Goal: Transaction & Acquisition: Purchase product/service

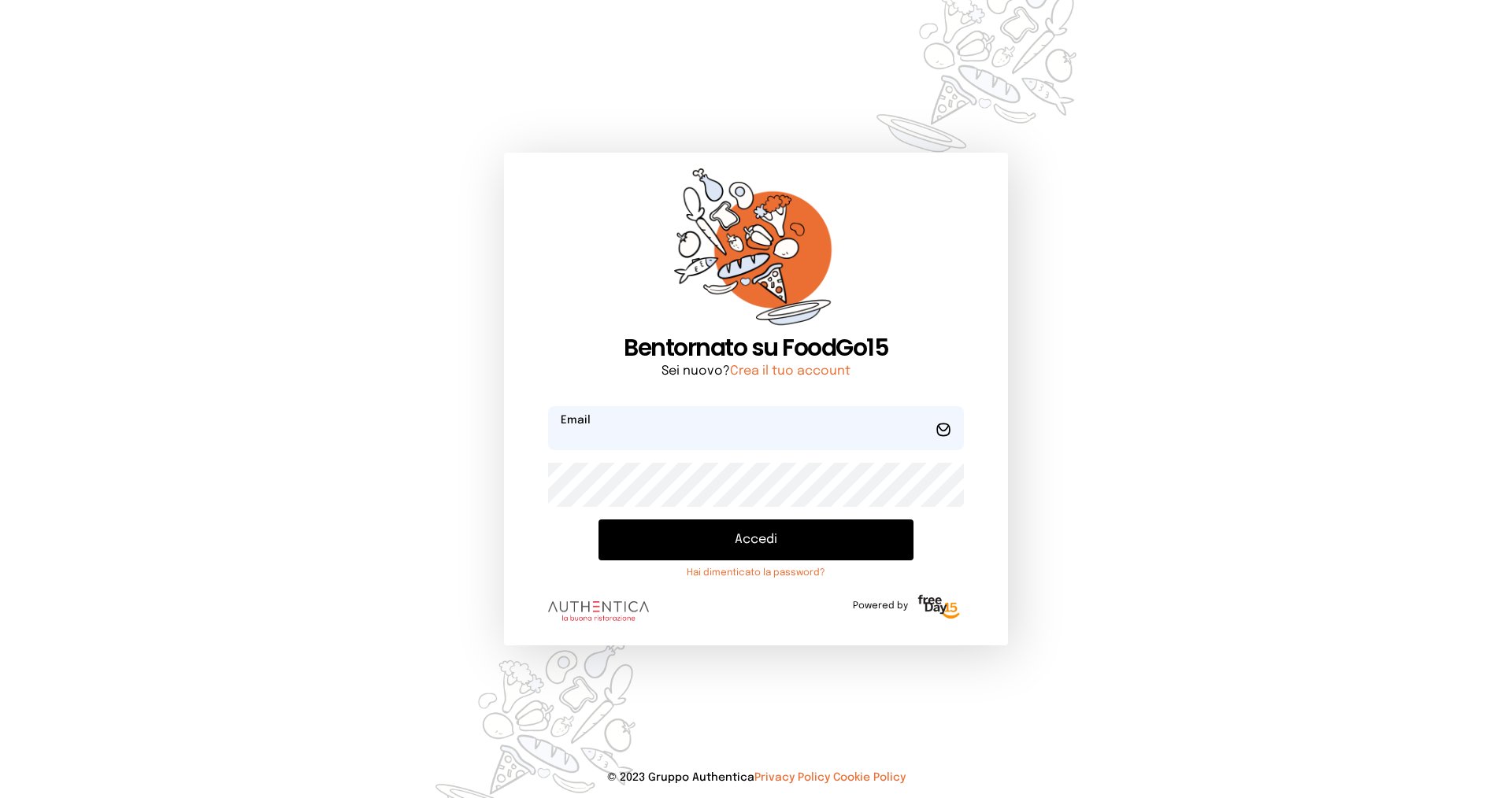
type input "**********"
click at [686, 535] on button "Accedi" at bounding box center [755, 540] width 315 height 41
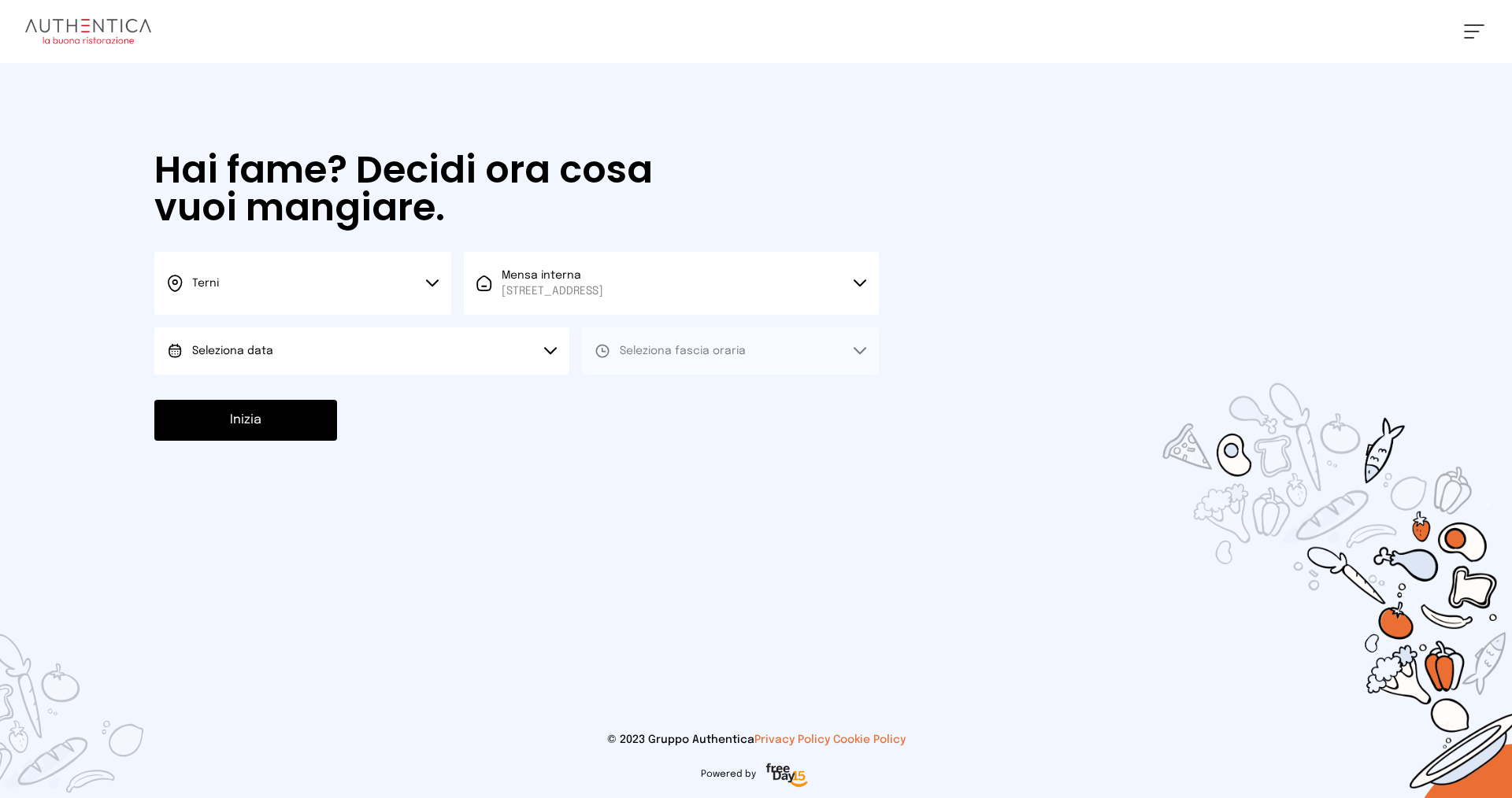
click at [284, 348] on button "Seleziona data" at bounding box center [362, 351] width 415 height 47
click at [262, 392] on span "[DATE], [DATE]" at bounding box center [230, 395] width 77 height 16
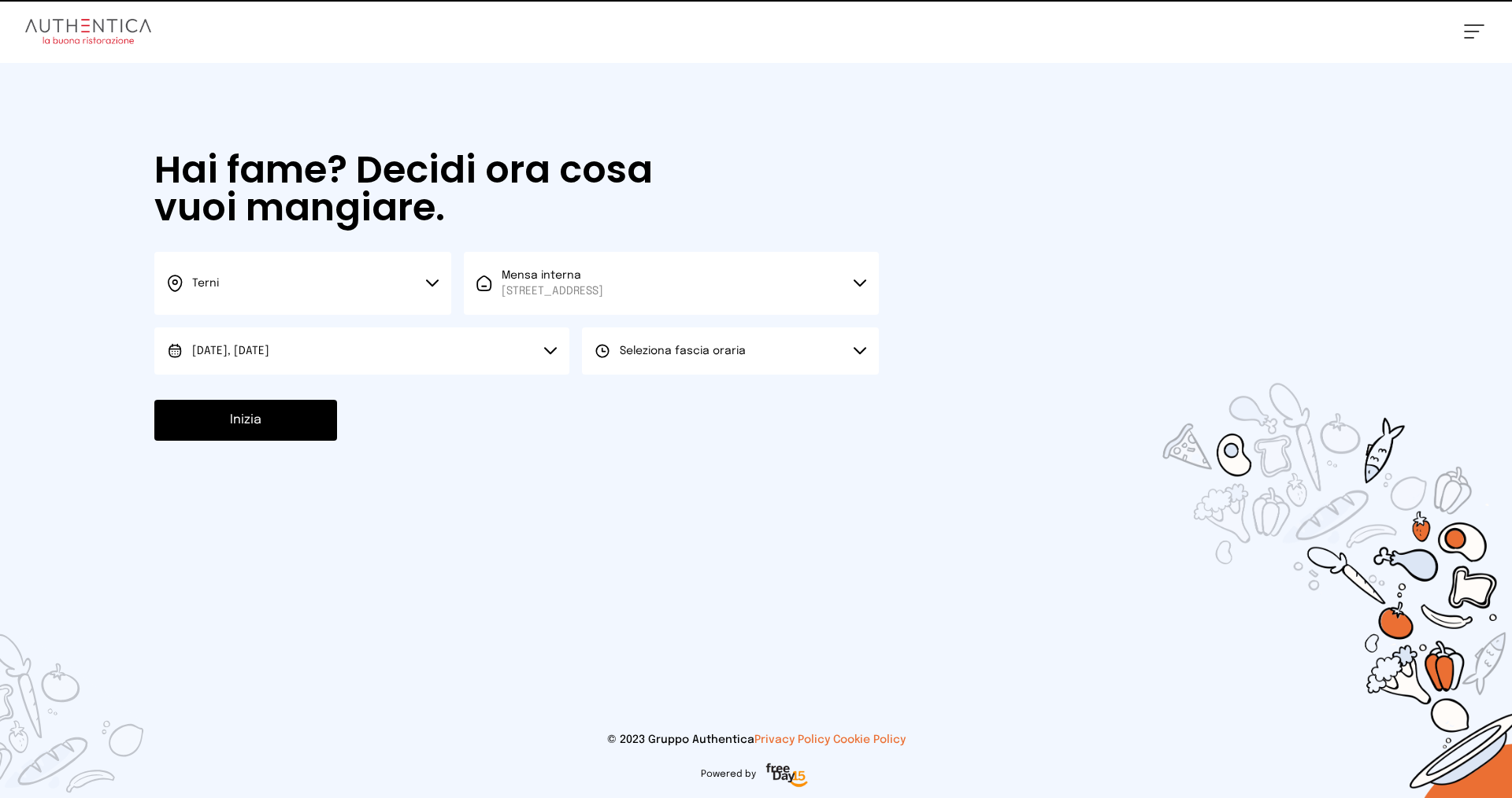
click at [688, 356] on span "Seleziona fascia oraria" at bounding box center [683, 350] width 126 height 11
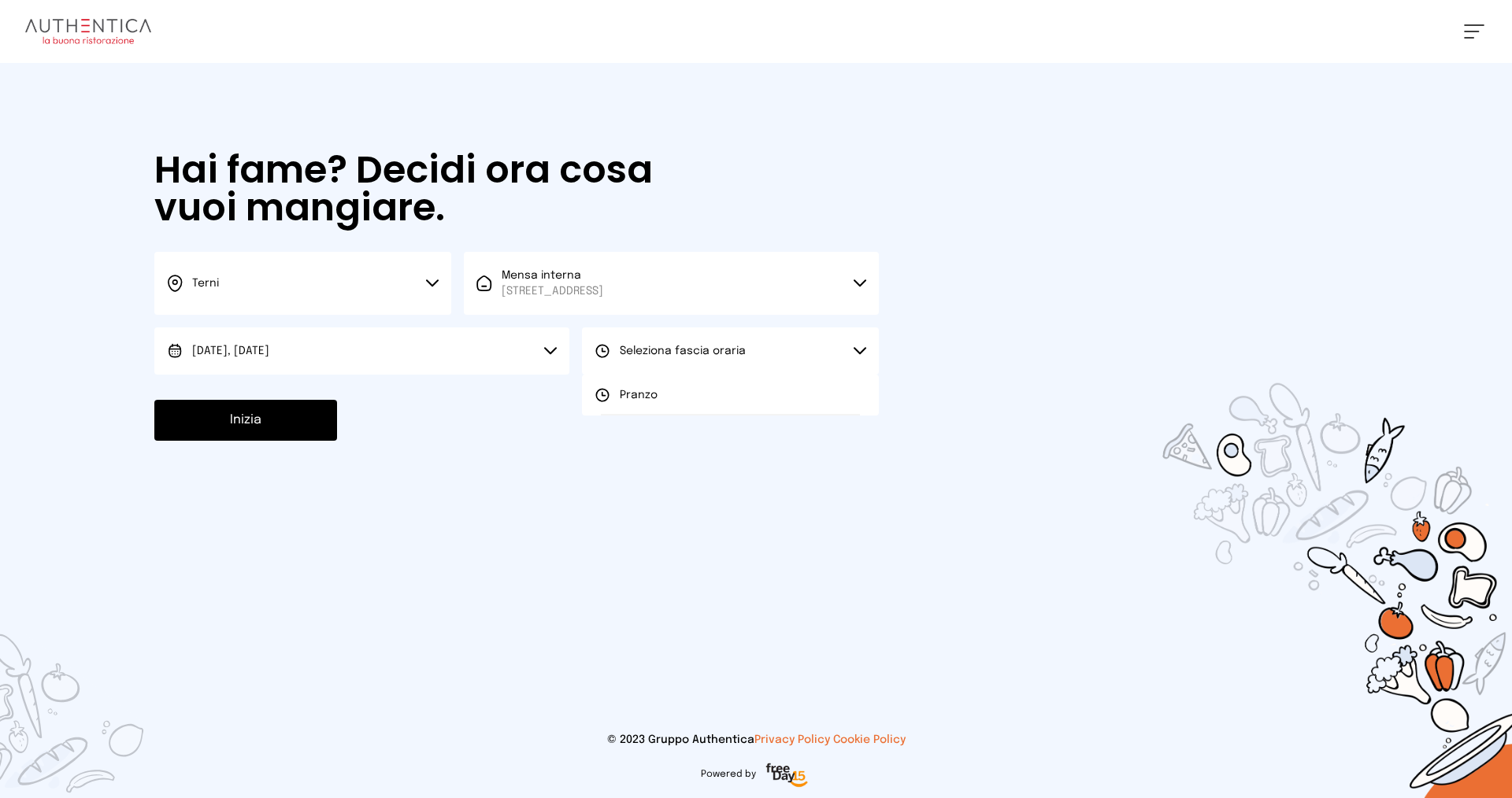
click at [638, 399] on span "Pranzo" at bounding box center [639, 395] width 38 height 16
click at [273, 424] on button "Inizia" at bounding box center [246, 420] width 182 height 41
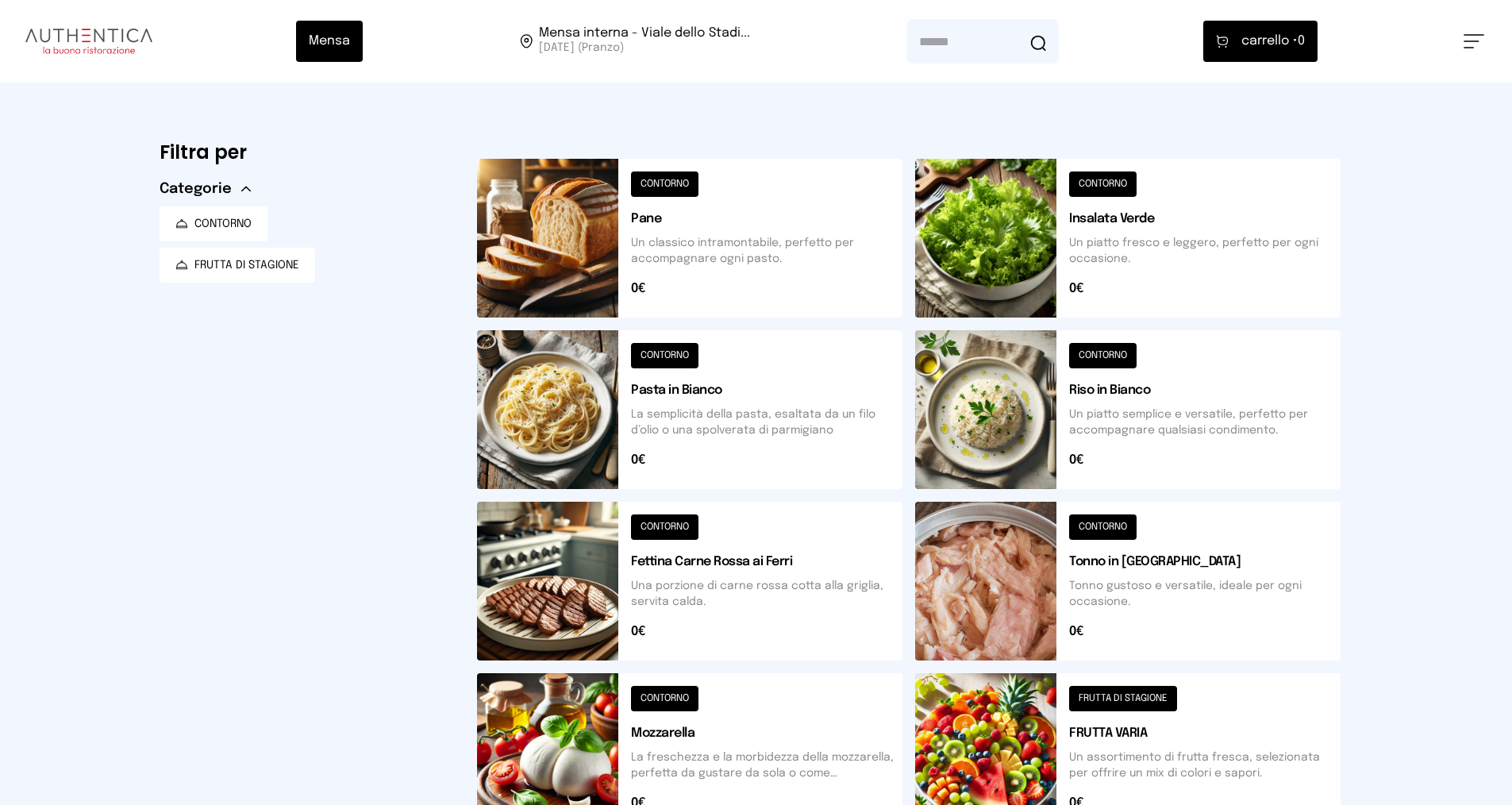
click at [207, 228] on span "CONTORNO" at bounding box center [222, 224] width 57 height 16
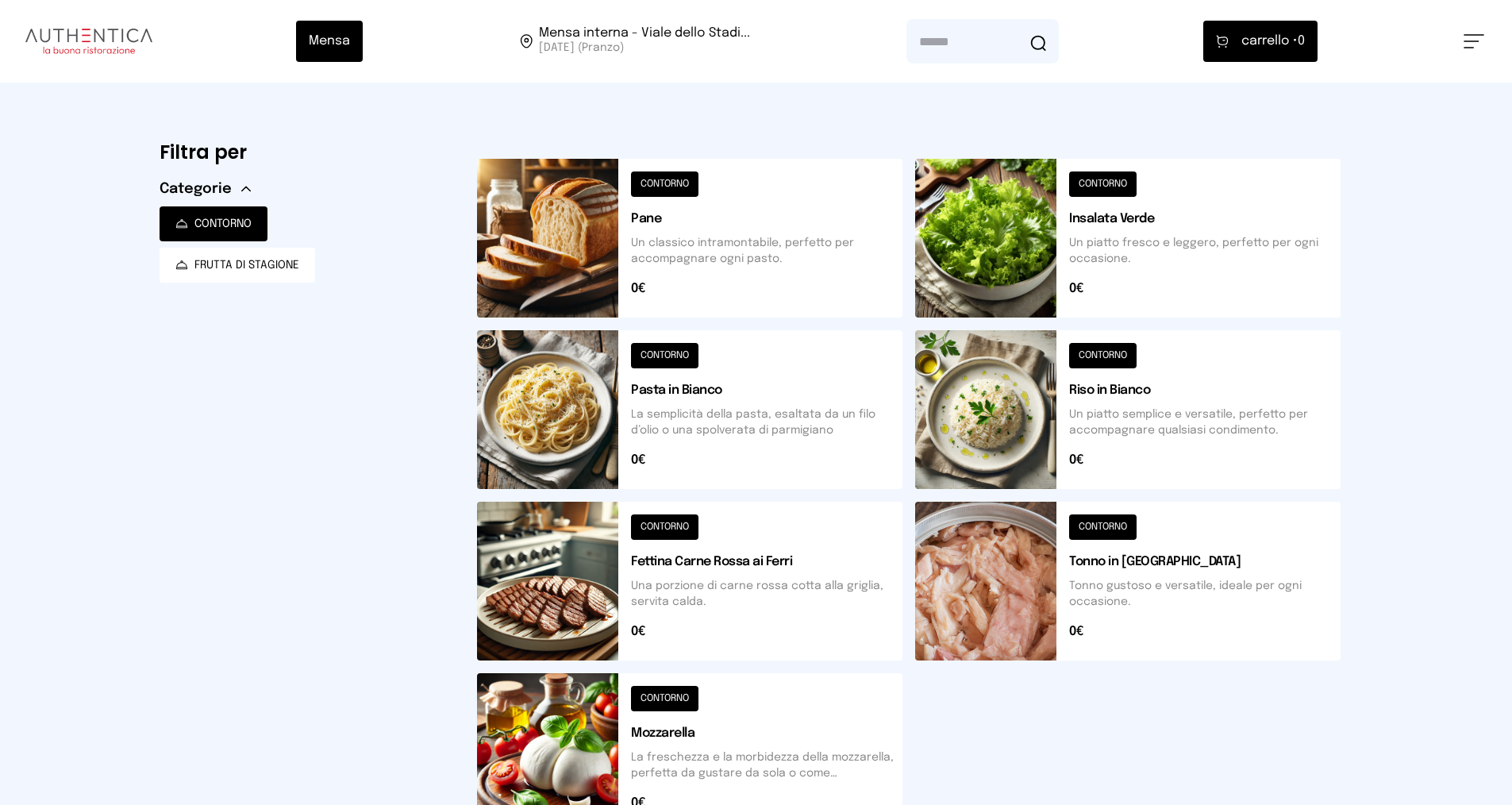
click at [235, 265] on span "FRUTTA DI STAGIONE" at bounding box center [246, 265] width 105 height 16
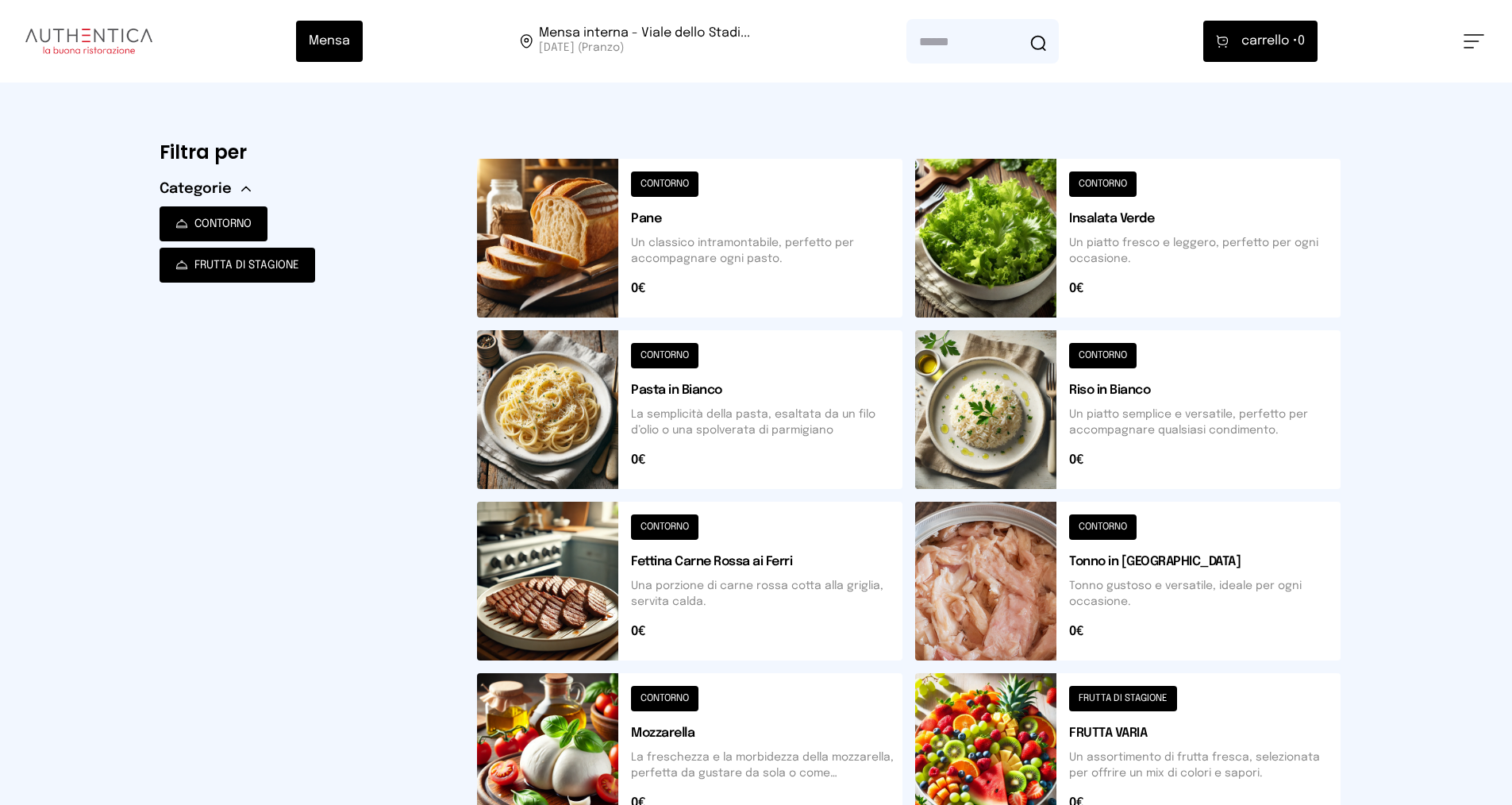
click at [1007, 43] on input "text" at bounding box center [982, 41] width 152 height 44
click at [204, 186] on span "Categorie" at bounding box center [195, 189] width 72 height 22
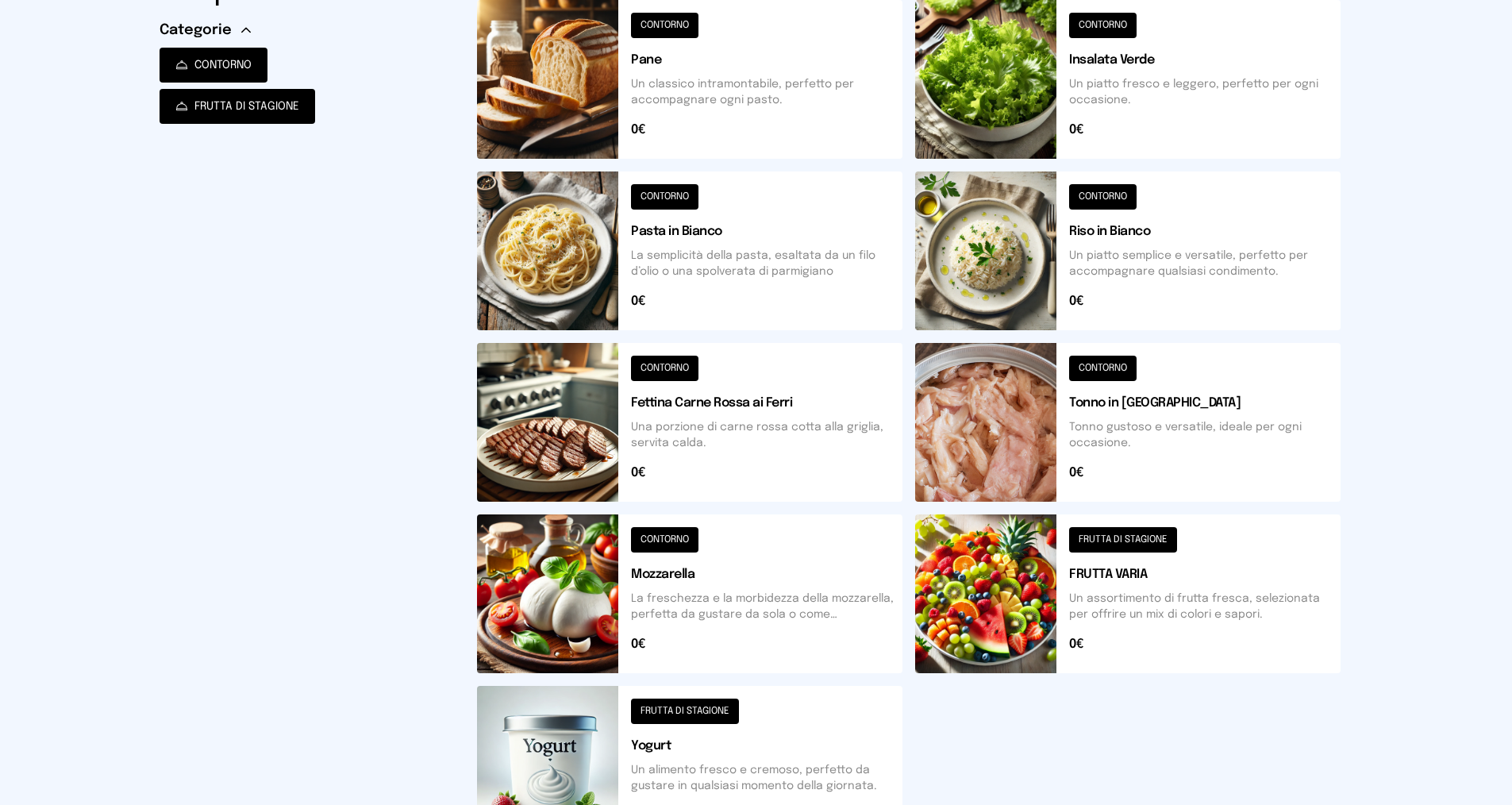
scroll to position [318, 0]
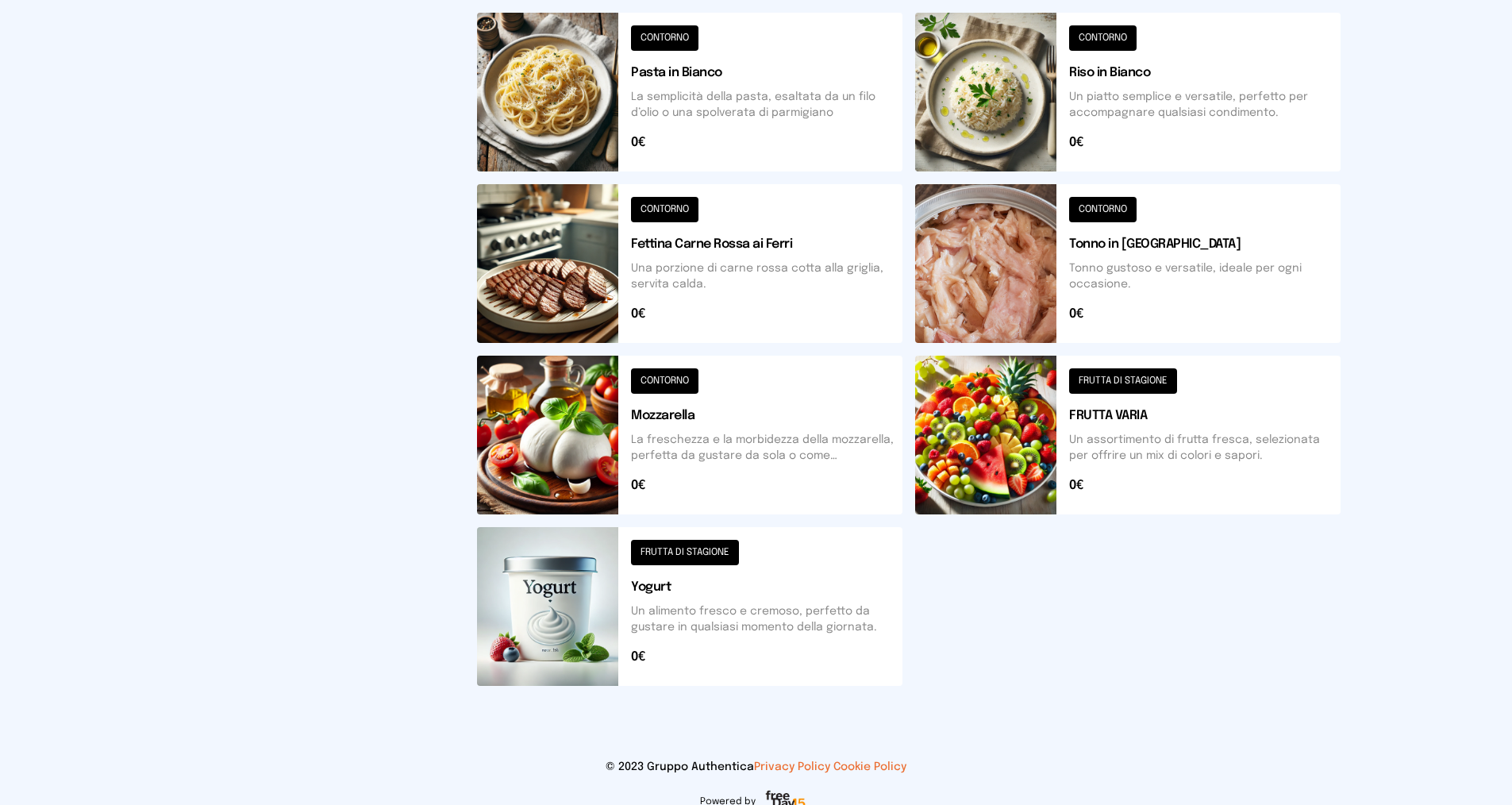
click at [770, 441] on button at bounding box center [690, 435] width 426 height 158
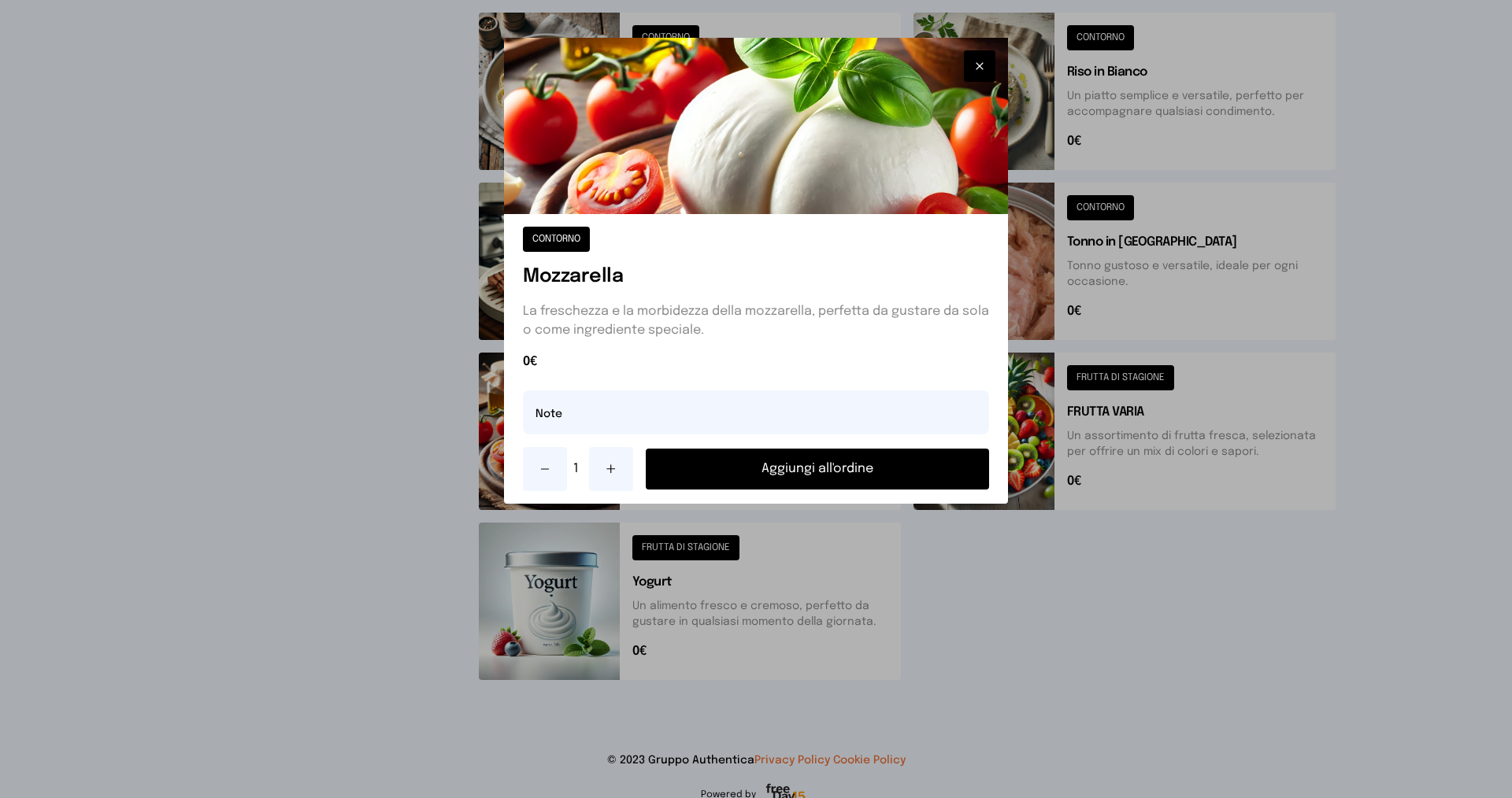
click at [819, 470] on button "Aggiungi all'ordine" at bounding box center [817, 469] width 343 height 41
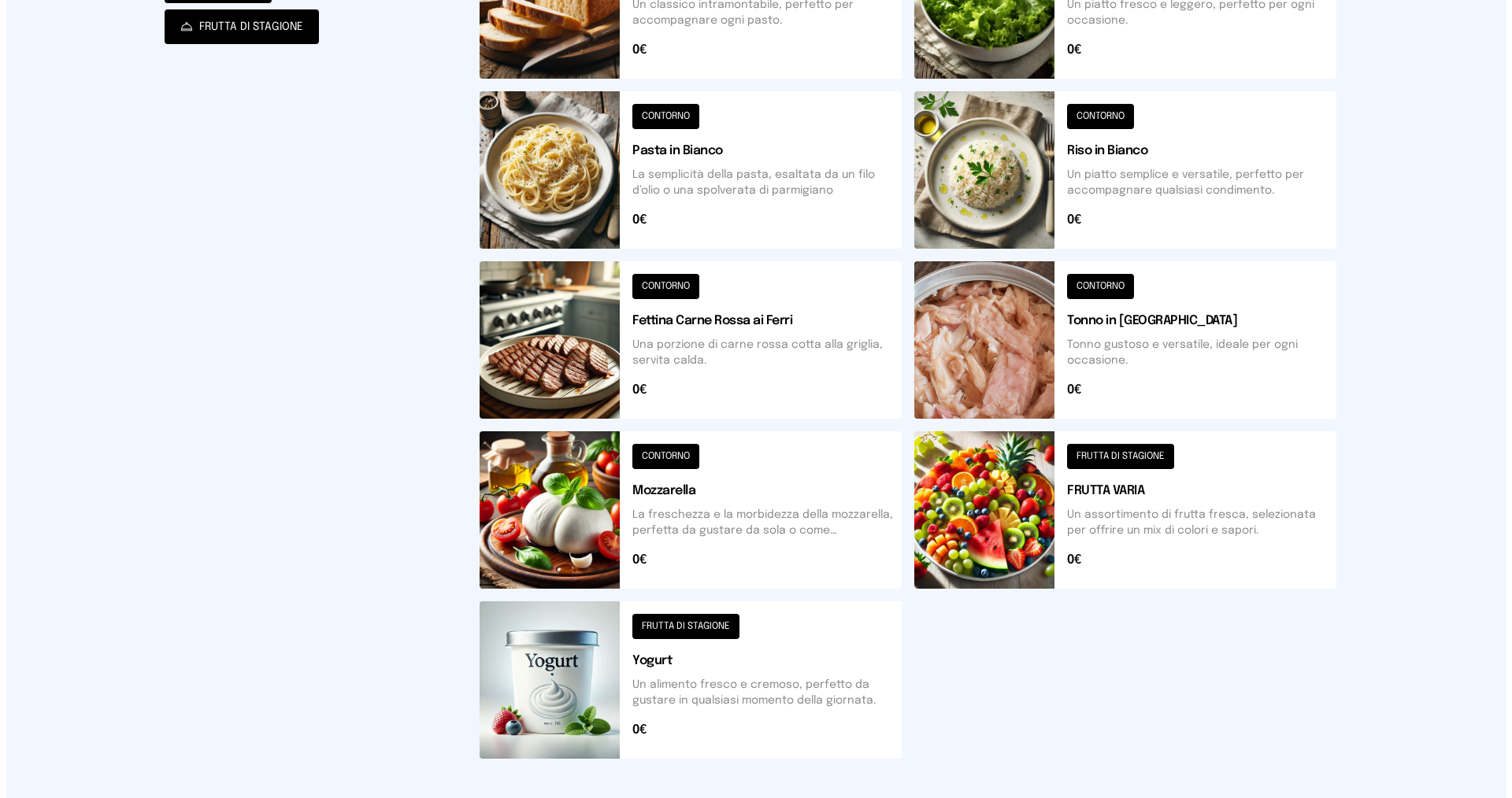
scroll to position [0, 0]
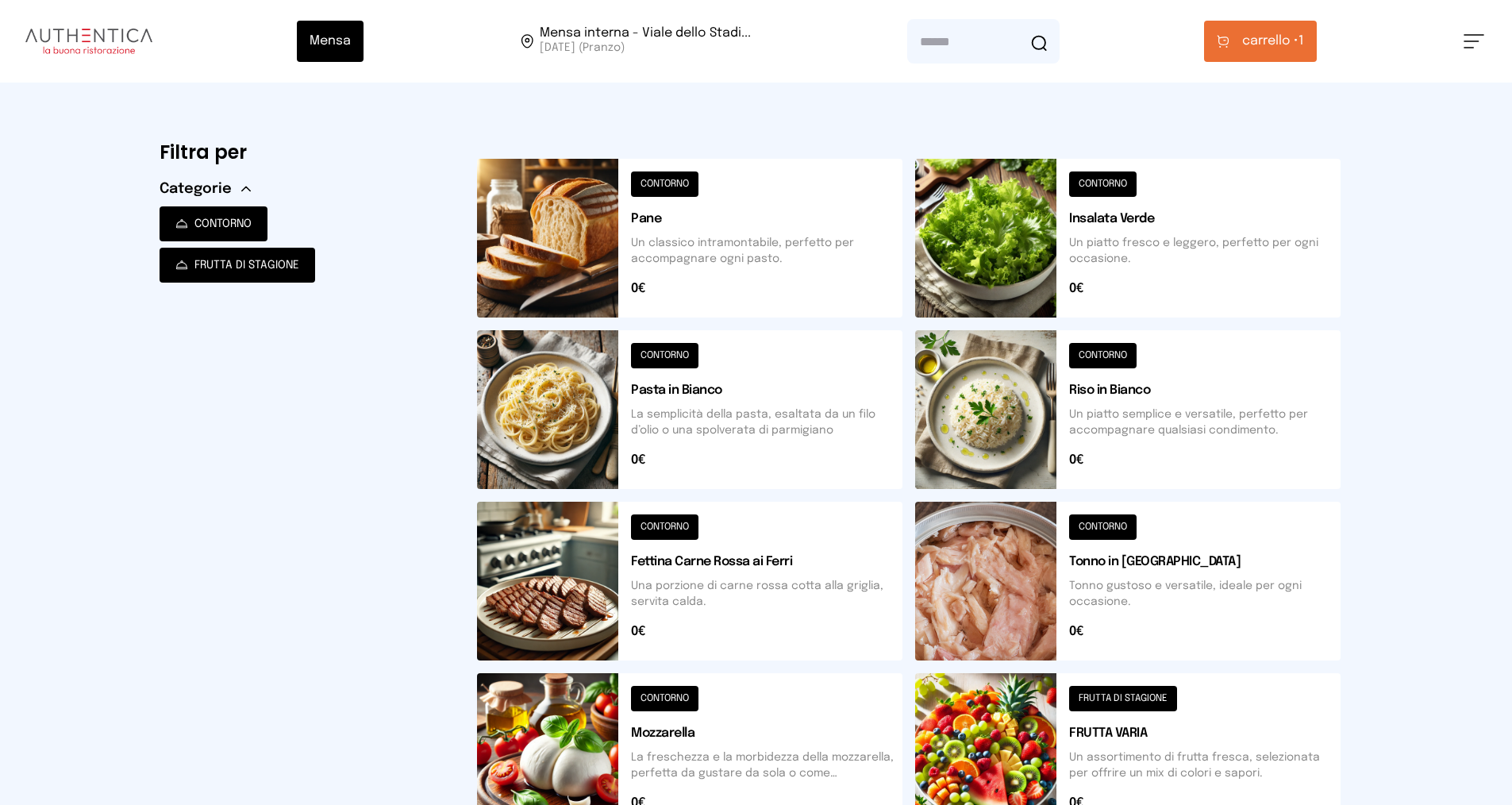
click at [1262, 23] on button "carrello • 1" at bounding box center [1260, 41] width 112 height 41
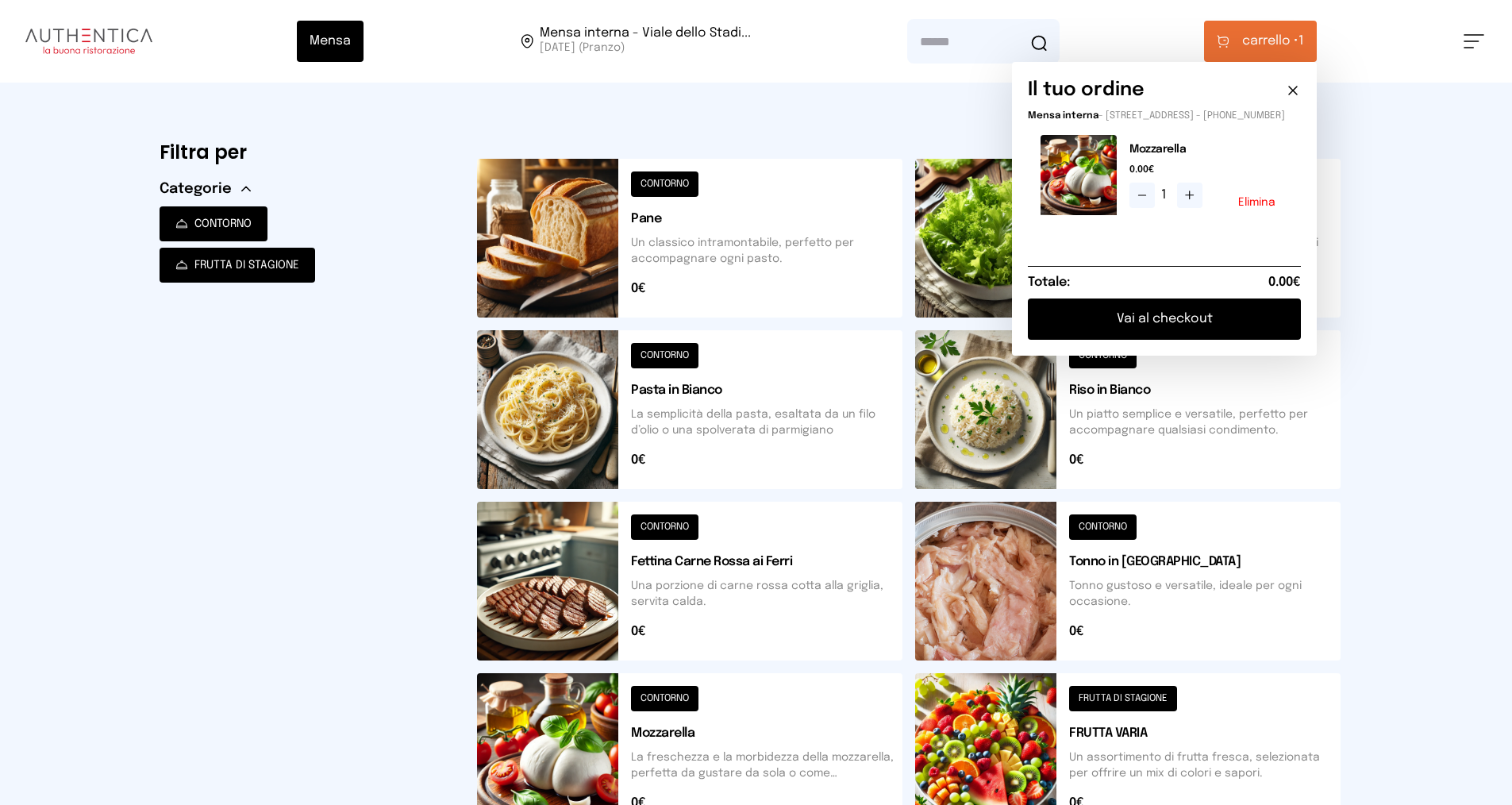
click at [1142, 336] on button "Vai al checkout" at bounding box center [1164, 319] width 273 height 41
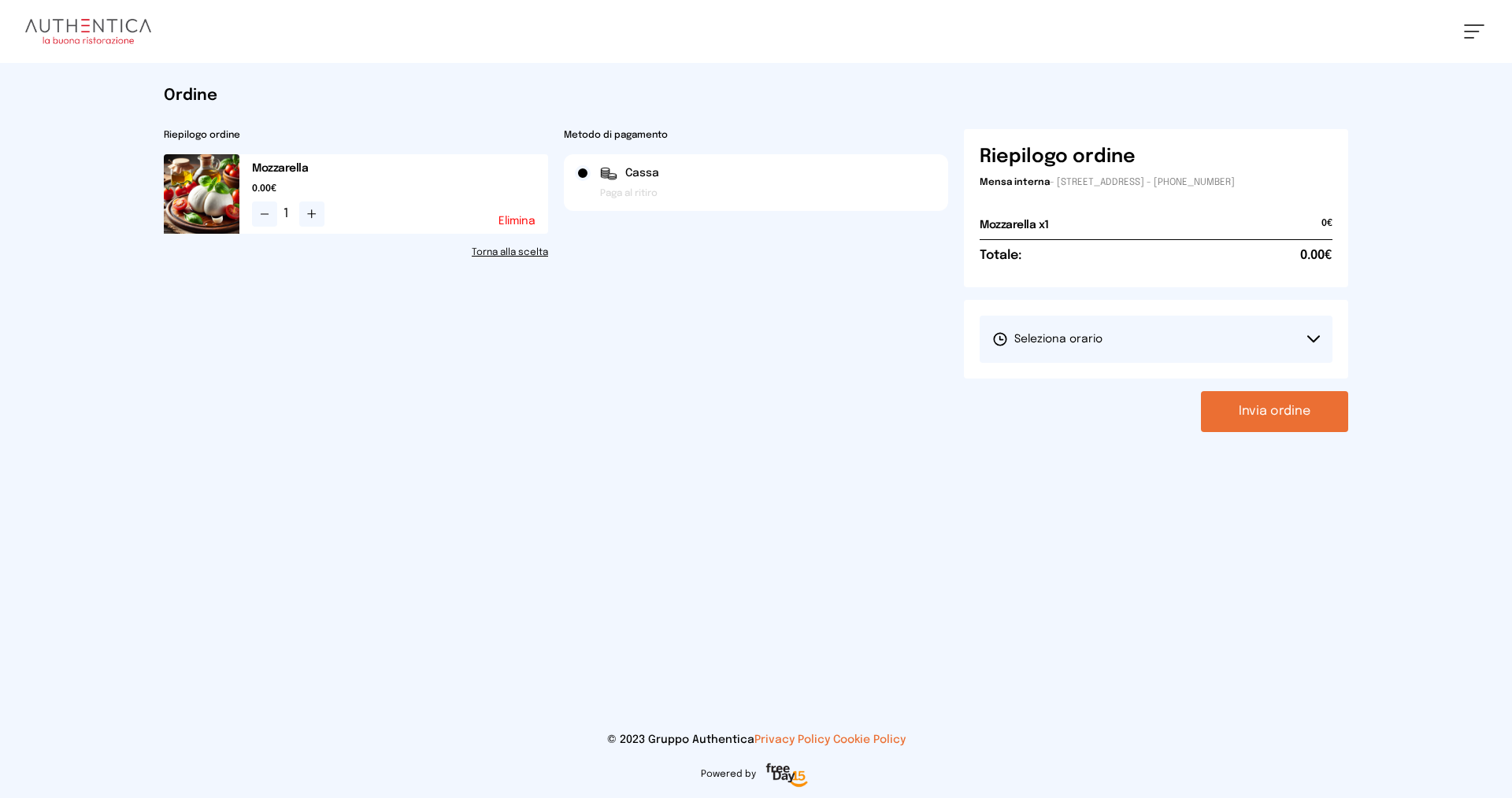
click at [1077, 332] on span "Seleziona orario" at bounding box center [1047, 339] width 110 height 16
click at [1062, 380] on span "1° Turno (13:00 - 15:00)" at bounding box center [1051, 383] width 119 height 16
click at [1259, 415] on button "Invia ordine" at bounding box center [1274, 411] width 147 height 41
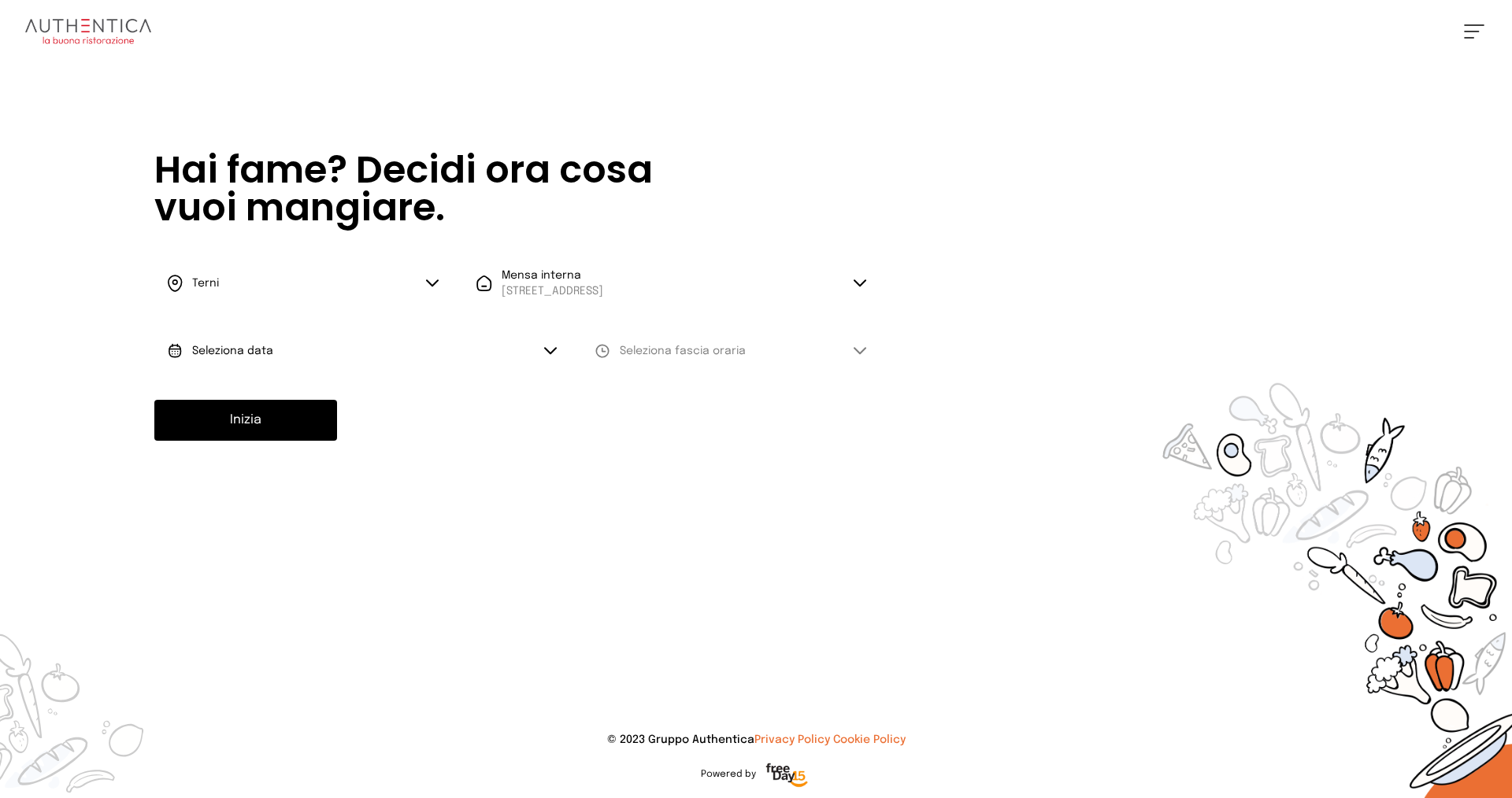
click at [284, 344] on button "Seleziona data" at bounding box center [362, 351] width 415 height 47
click at [292, 394] on li "[DATE], [DATE]" at bounding box center [362, 395] width 415 height 41
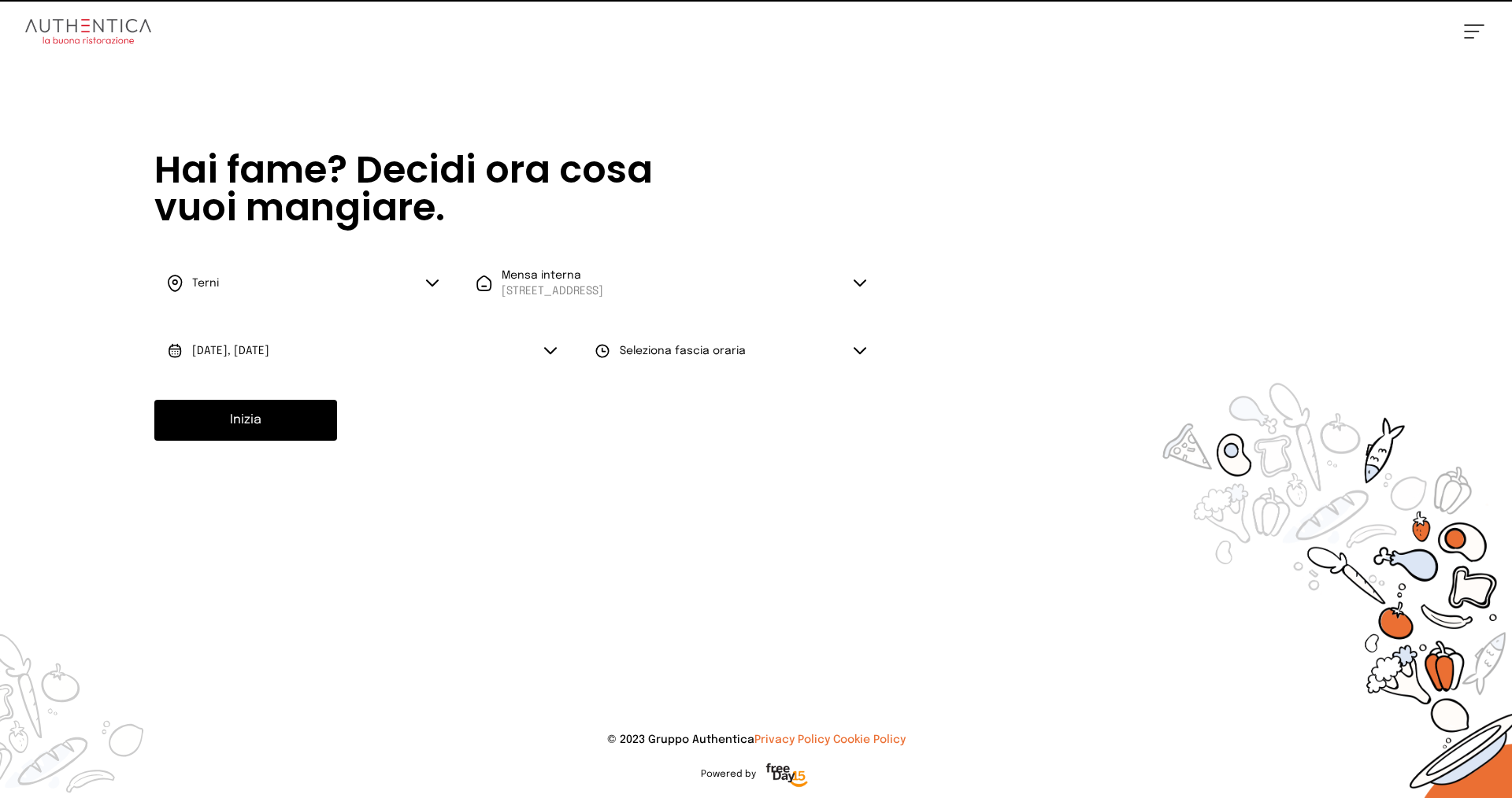
click at [675, 356] on span "Seleziona fascia oraria" at bounding box center [683, 350] width 126 height 16
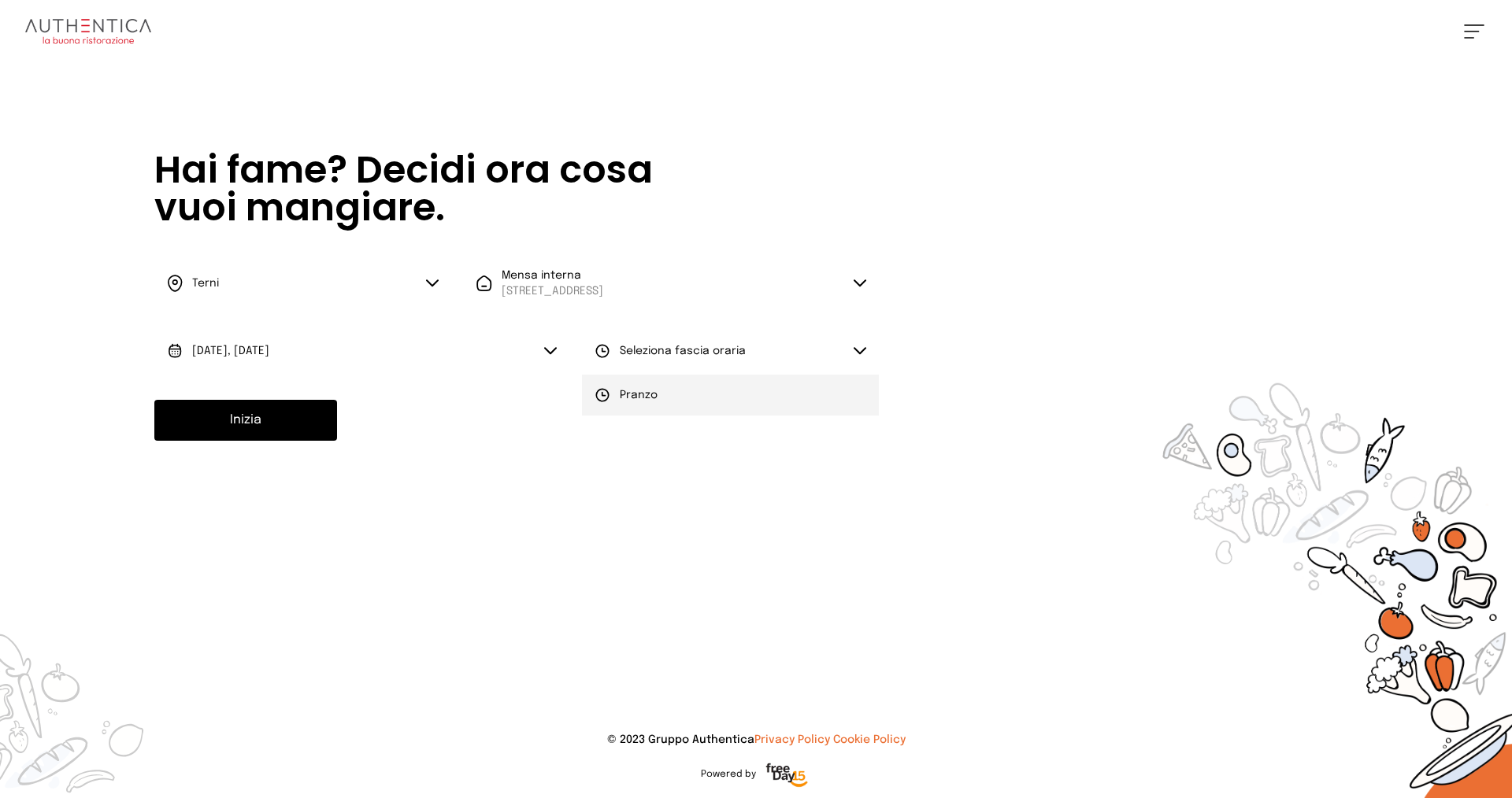
click at [658, 399] on li "Pranzo" at bounding box center [730, 395] width 296 height 41
click at [285, 424] on button "Inizia" at bounding box center [246, 420] width 182 height 41
